Goal: Information Seeking & Learning: Learn about a topic

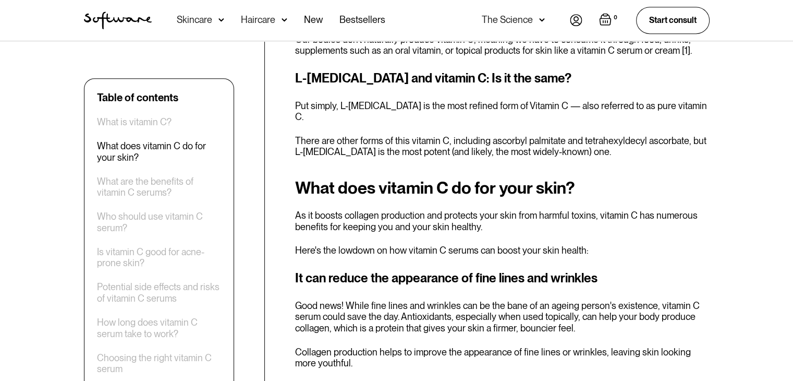
scroll to position [678, 0]
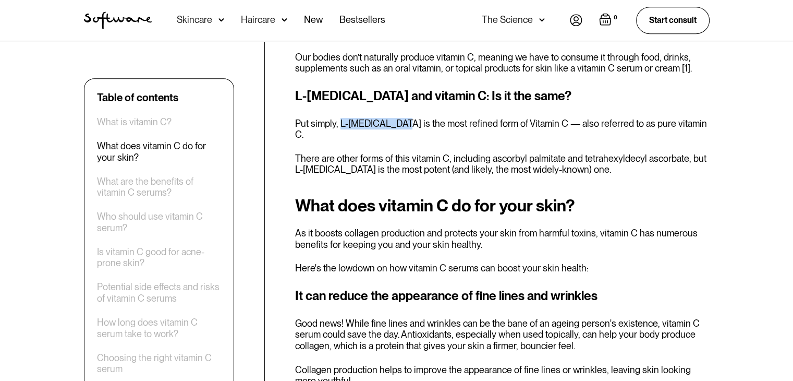
drag, startPoint x: 339, startPoint y: 112, endPoint x: 397, endPoint y: 103, distance: 58.5
click at [397, 103] on div "L-[MEDICAL_DATA] and vitamin C: Is it the same? Put simply, L-[MEDICAL_DATA] is…" at bounding box center [502, 131] width 414 height 89
click at [394, 118] on p "Put simply, L-[MEDICAL_DATA] is the most refined form of Vitamin C — also refer…" at bounding box center [502, 129] width 414 height 22
drag, startPoint x: 340, startPoint y: 115, endPoint x: 398, endPoint y: 105, distance: 59.1
click at [398, 105] on div "L-[MEDICAL_DATA] and vitamin C: Is it the same? Put simply, L-[MEDICAL_DATA] is…" at bounding box center [502, 131] width 414 height 89
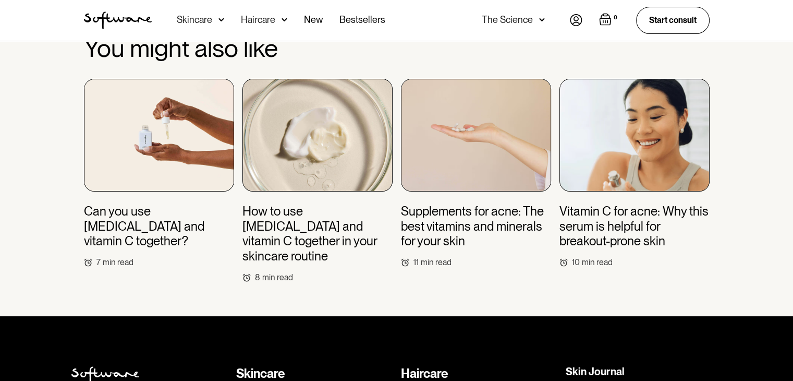
scroll to position [4019, 0]
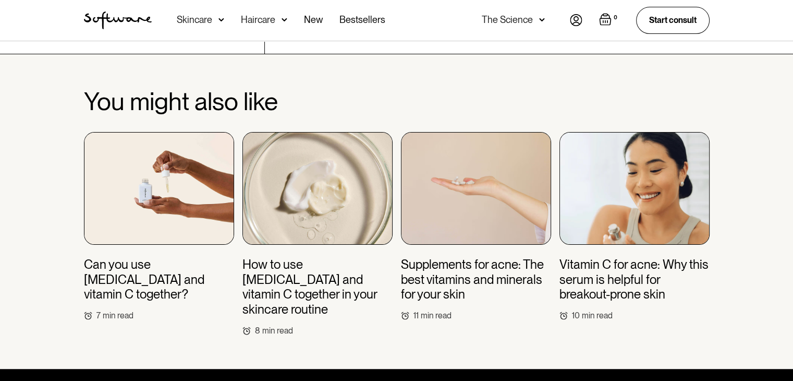
click at [478, 257] on h3 "Supplements for acne: The best vitamins and minerals for your skin" at bounding box center [476, 279] width 150 height 45
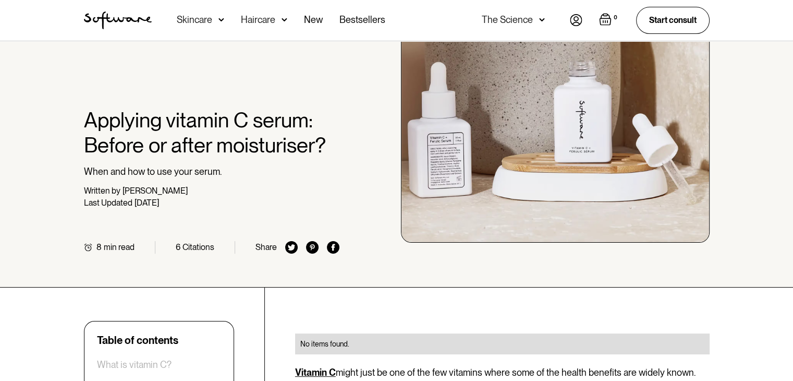
scroll to position [44, 0]
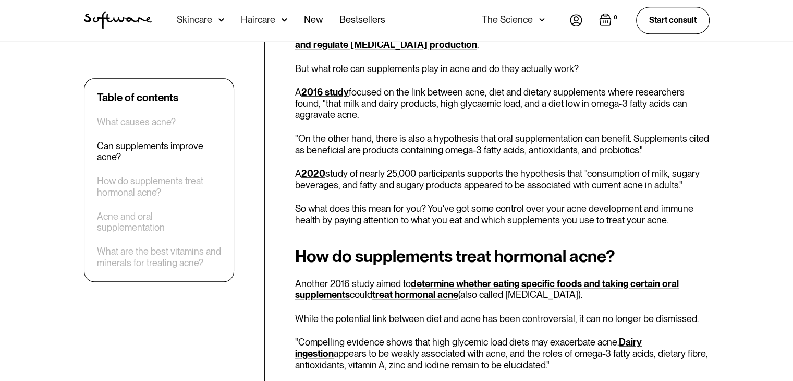
scroll to position [937, 0]
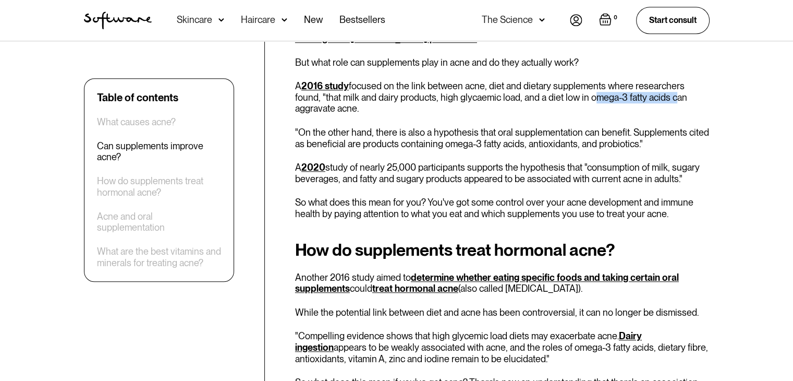
drag, startPoint x: 559, startPoint y: 96, endPoint x: 640, endPoint y: 100, distance: 80.9
click at [640, 100] on p "A 2016 study focused on the link between acne, diet and dietary supplements whe…" at bounding box center [502, 97] width 414 height 34
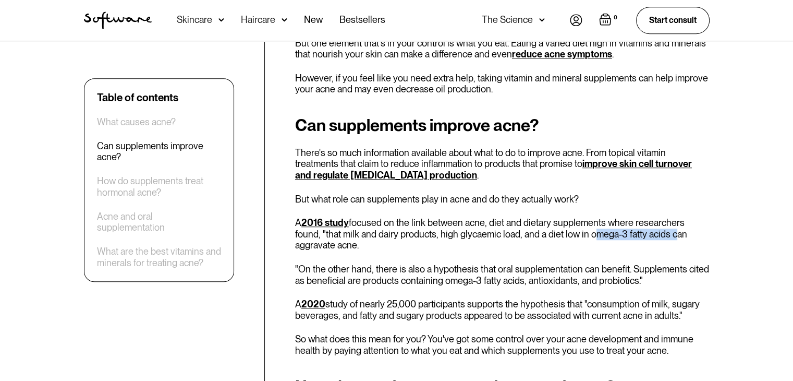
scroll to position [735, 0]
